Goal: Information Seeking & Learning: Understand process/instructions

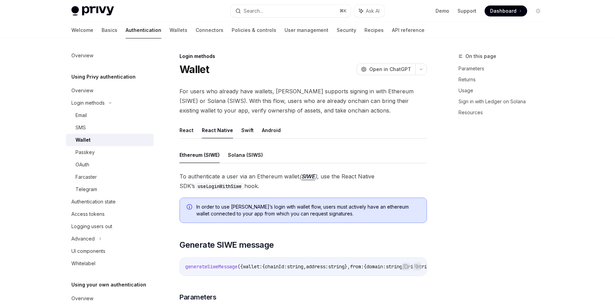
scroll to position [77, 0]
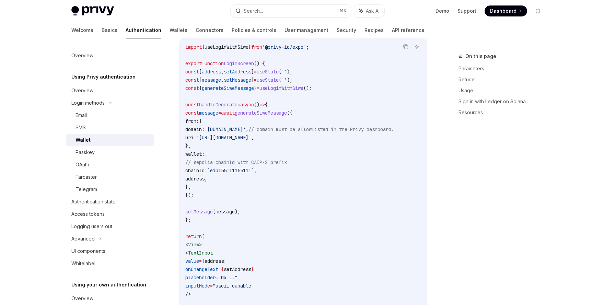
scroll to position [626, 0]
drag, startPoint x: 198, startPoint y: 214, endPoint x: 257, endPoint y: 213, distance: 59.7
click at [257, 213] on code "import { useLoginWithSiwe } from '@privy-io/expo' ; export function LoginScreen…" at bounding box center [303, 198] width 236 height 313
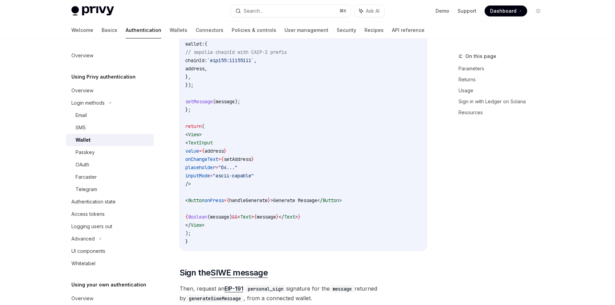
scroll to position [763, 0]
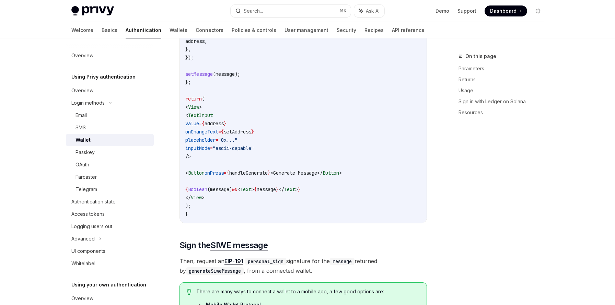
click at [188, 176] on span "<" at bounding box center [186, 173] width 3 height 6
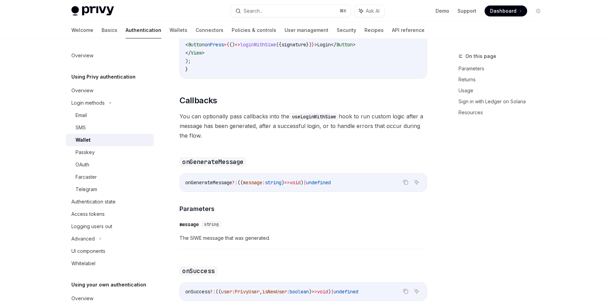
scroll to position [1566, 0]
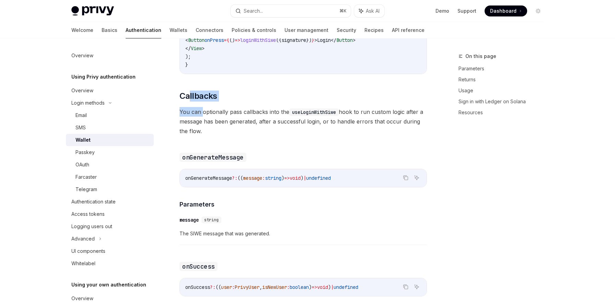
drag, startPoint x: 189, startPoint y: 106, endPoint x: 202, endPoint y: 121, distance: 20.4
click at [212, 122] on span "You can optionally pass callbacks into the useLoginWithSiwe hook to run custom …" at bounding box center [302, 121] width 247 height 29
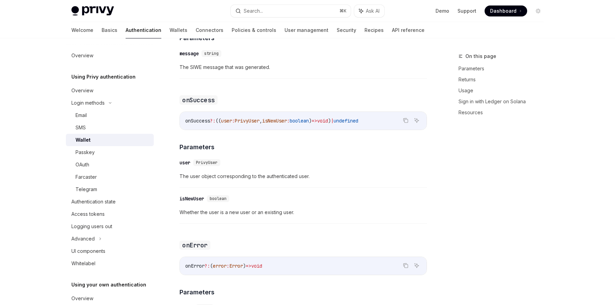
scroll to position [1744, 0]
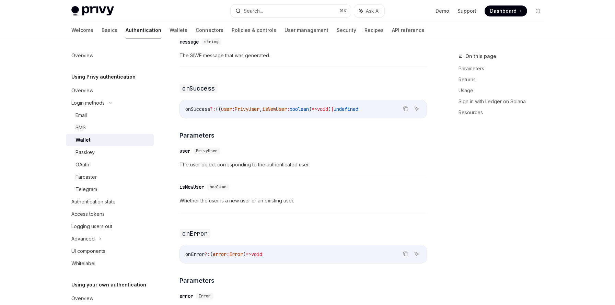
click at [211, 169] on span "The user object corresponding to the authenticated user." at bounding box center [302, 165] width 247 height 8
drag, startPoint x: 211, startPoint y: 173, endPoint x: 299, endPoint y: 170, distance: 88.6
click at [299, 169] on span "The user object corresponding to the authenticated user." at bounding box center [302, 165] width 247 height 8
drag, startPoint x: 299, startPoint y: 170, endPoint x: 185, endPoint y: 173, distance: 114.0
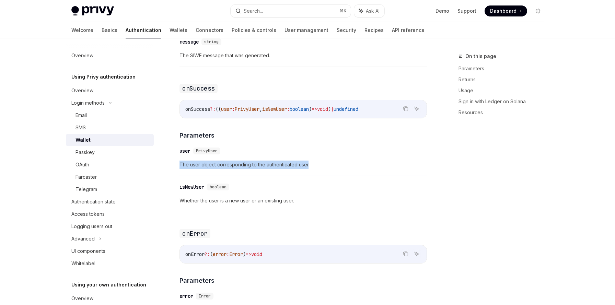
click at [185, 169] on span "The user object corresponding to the authenticated user." at bounding box center [302, 165] width 247 height 8
click at [193, 205] on span "Whether the user is a new user or an existing user." at bounding box center [302, 201] width 247 height 8
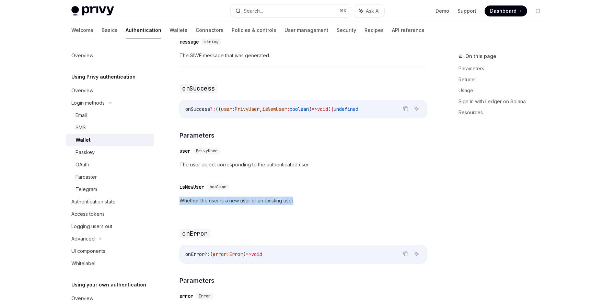
drag, startPoint x: 193, startPoint y: 209, endPoint x: 286, endPoint y: 206, distance: 93.0
click at [286, 205] on span "Whether the user is a new user or an existing user." at bounding box center [302, 201] width 247 height 8
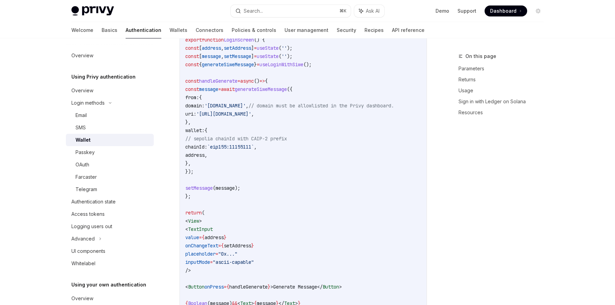
scroll to position [656, 0]
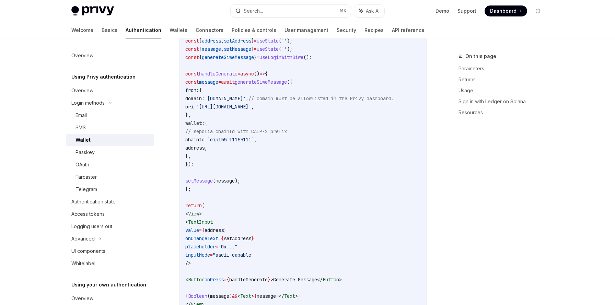
click at [205, 149] on span "address" at bounding box center [194, 148] width 19 height 6
drag, startPoint x: 208, startPoint y: 143, endPoint x: 229, endPoint y: 152, distance: 22.0
click at [229, 152] on code "import { useLoginWithSiwe } from '@privy-io/expo' ; export function LoginScreen…" at bounding box center [303, 168] width 236 height 313
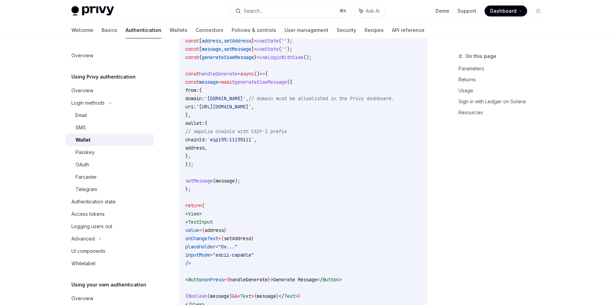
click at [207, 151] on span "," at bounding box center [206, 148] width 3 height 6
drag, startPoint x: 233, startPoint y: 152, endPoint x: 208, endPoint y: 144, distance: 26.2
click at [208, 144] on code "import { useLoginWithSiwe } from '@privy-io/expo' ; export function LoginScreen…" at bounding box center [303, 168] width 236 height 313
click at [207, 143] on span "chainId:" at bounding box center [196, 140] width 22 height 6
drag, startPoint x: 208, startPoint y: 144, endPoint x: 230, endPoint y: 150, distance: 23.0
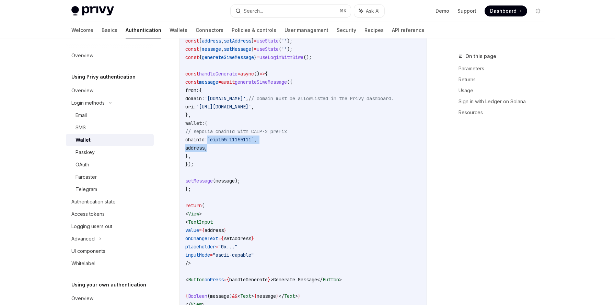
click at [230, 150] on code "import { useLoginWithSiwe } from '@privy-io/expo' ; export function LoginScreen…" at bounding box center [303, 168] width 236 height 313
click at [207, 150] on span "," at bounding box center [206, 148] width 3 height 6
drag, startPoint x: 230, startPoint y: 150, endPoint x: 209, endPoint y: 146, distance: 21.6
click at [209, 146] on code "import { useLoginWithSiwe } from '@privy-io/expo' ; export function LoginScreen…" at bounding box center [303, 168] width 236 height 313
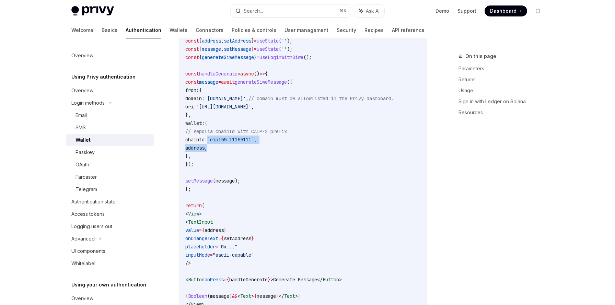
drag, startPoint x: 209, startPoint y: 146, endPoint x: 231, endPoint y: 151, distance: 23.0
click at [231, 151] on code "import { useLoginWithSiwe } from '@privy-io/expo' ; export function LoginScreen…" at bounding box center [303, 168] width 236 height 313
click at [207, 151] on span "," at bounding box center [206, 148] width 3 height 6
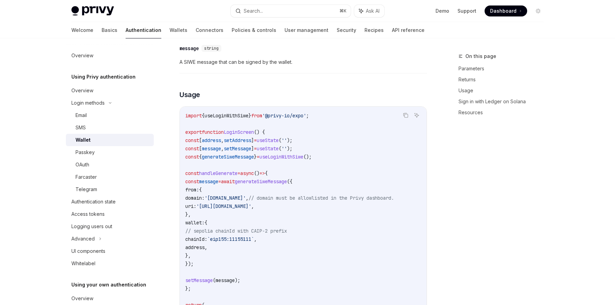
scroll to position [595, 0]
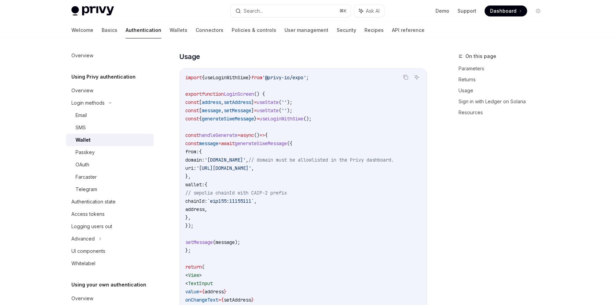
click at [207, 203] on span "chainId:" at bounding box center [196, 201] width 22 height 6
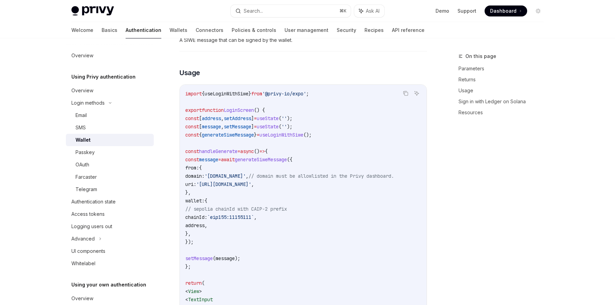
scroll to position [589, 0]
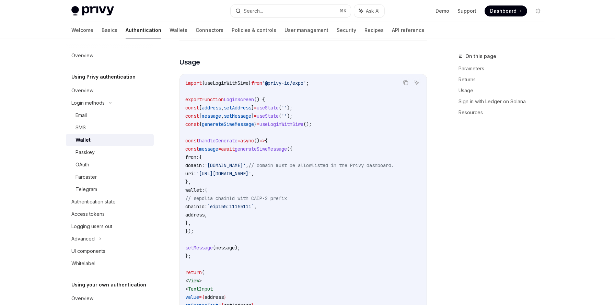
click at [207, 210] on span "chainId:" at bounding box center [196, 207] width 22 height 6
drag, startPoint x: 196, startPoint y: 194, endPoint x: 200, endPoint y: 226, distance: 32.1
click at [200, 226] on code "import { useLoginWithSiwe } from '@privy-io/expo' ; export function LoginScreen…" at bounding box center [303, 235] width 236 height 313
copy code "wallet: { // sepolia chainId with CAIP-2 prefix chainId: `eip155:11155111` , ad…"
click at [275, 183] on code "import { useLoginWithSiwe } from '@privy-io/expo' ; export function LoginScreen…" at bounding box center [303, 235] width 236 height 313
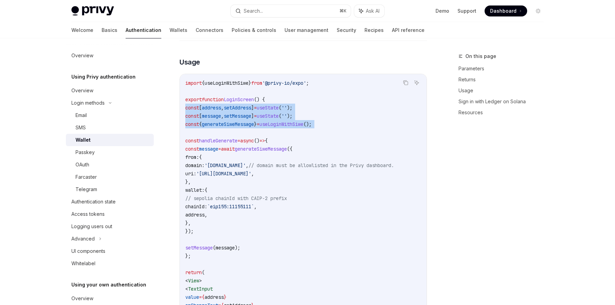
drag, startPoint x: 186, startPoint y: 111, endPoint x: 193, endPoint y: 134, distance: 24.4
click at [193, 134] on code "import { useLoginWithSiwe } from '@privy-io/expo' ; export function LoginScreen…" at bounding box center [303, 235] width 236 height 313
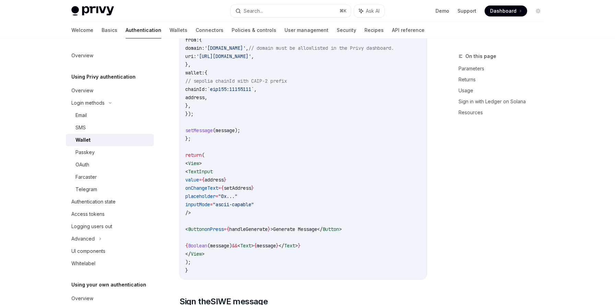
scroll to position [716, 0]
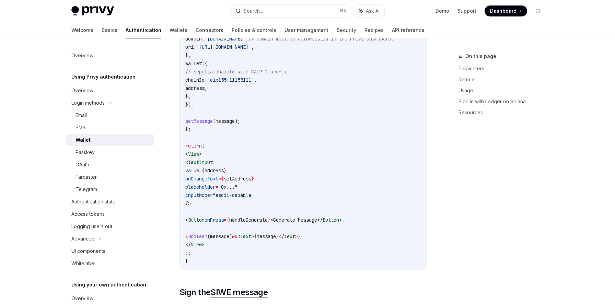
click at [193, 134] on code "import { useLoginWithSiwe } from '@privy-io/expo' ; export function LoginScreen…" at bounding box center [303, 108] width 236 height 313
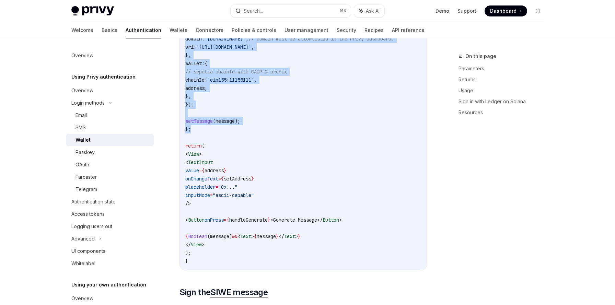
copy code "const [ address , setAddress ] = useState ( '' ); const [ message , setMessage …"
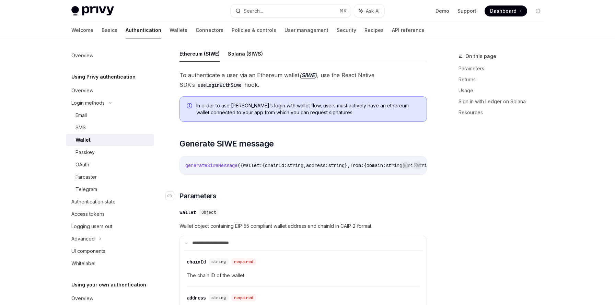
scroll to position [57, 0]
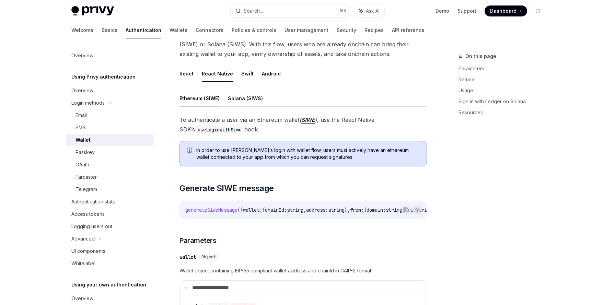
click at [222, 209] on span "generateSiweMessage" at bounding box center [211, 210] width 52 height 6
copy span "generateSiweMessage"
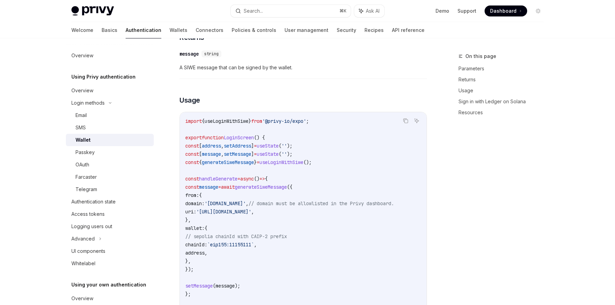
scroll to position [600, 0]
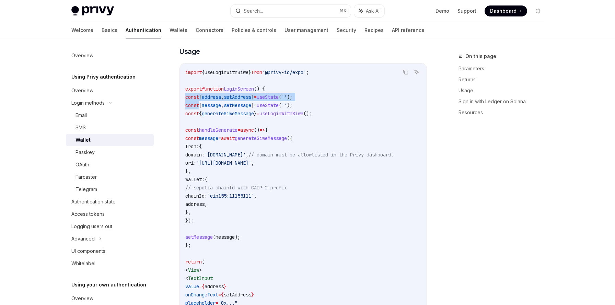
drag, startPoint x: 185, startPoint y: 100, endPoint x: 201, endPoint y: 108, distance: 18.4
click at [201, 108] on code "import { useLoginWithSiwe } from '@privy-io/expo' ; export function LoginScreen…" at bounding box center [303, 224] width 236 height 313
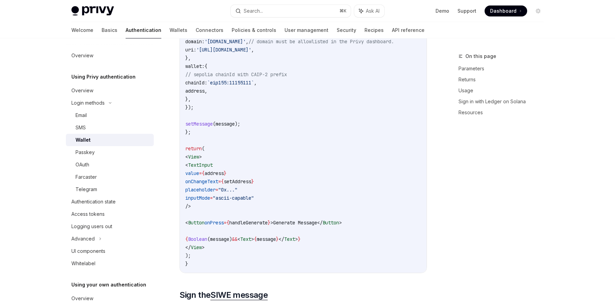
scroll to position [711, 0]
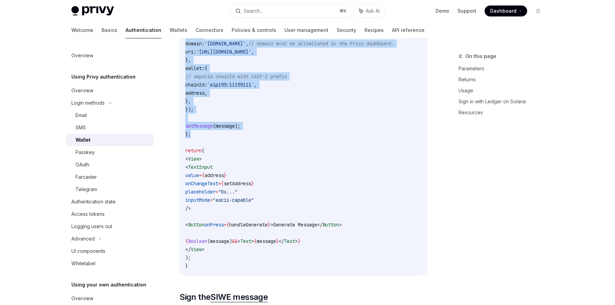
click at [192, 138] on code "import { useLoginWithSiwe } from '@privy-io/expo' ; export function LoginScreen…" at bounding box center [303, 113] width 236 height 313
copy code "const [ address , setAddress ] = useState ( '' ); const [ message , setMessage …"
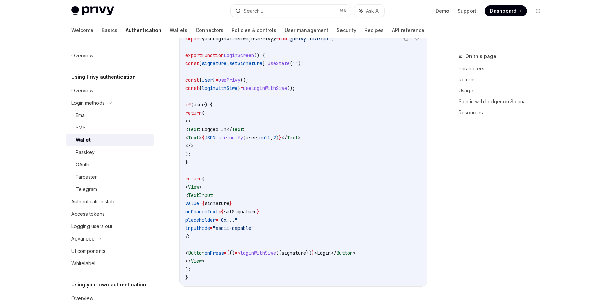
scroll to position [1354, 0]
click at [185, 91] on span "const" at bounding box center [192, 87] width 14 height 6
drag, startPoint x: 185, startPoint y: 96, endPoint x: 329, endPoint y: 96, distance: 143.8
click at [329, 96] on code "import { useLoginWithSiwe , usePrivy } from '@privy-io/expo' ; export function …" at bounding box center [303, 157] width 236 height 247
copy span "const { loginWithSiwe } = useLoginWithSiwe ();"
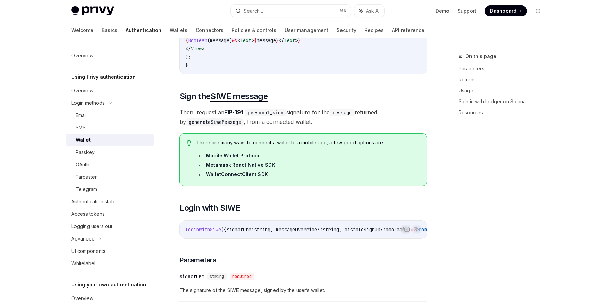
scroll to position [911, 0]
click at [207, 126] on code "generateSiweMessage" at bounding box center [215, 123] width 58 height 8
copy code "generateSiweMessage"
click at [263, 147] on span "There are many ways to connect a wallet to a mobile app, a few good options are:" at bounding box center [307, 143] width 223 height 7
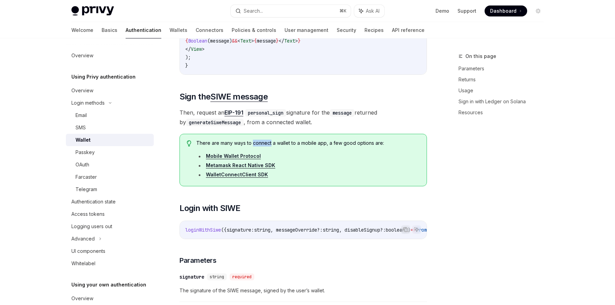
click at [263, 147] on span "There are many ways to connect a wallet to a mobile app, a few good options are:" at bounding box center [307, 143] width 223 height 7
click at [262, 117] on code "personal_sign" at bounding box center [265, 113] width 41 height 8
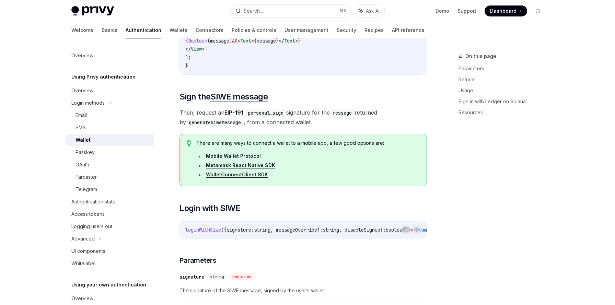
click at [210, 126] on code "generateSiweMessage" at bounding box center [215, 123] width 58 height 8
click at [295, 178] on li "WalletConnectClient SDK" at bounding box center [307, 174] width 223 height 7
